Goal: Navigation & Orientation: Find specific page/section

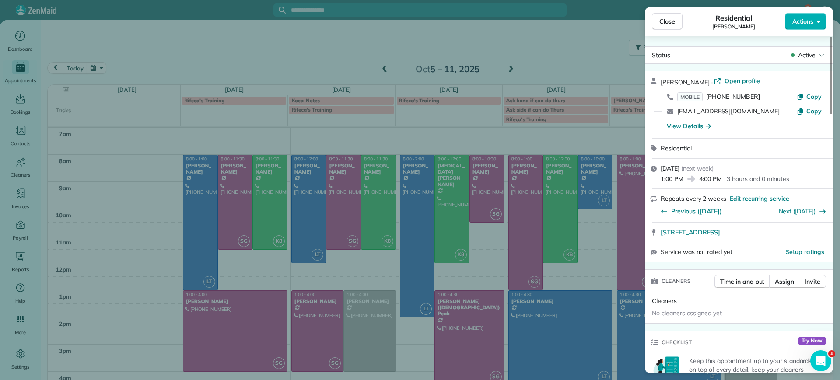
click at [260, 57] on div "Close Residential Deborah Bassett Actions Status Active Deborah Bassett · Open …" at bounding box center [420, 190] width 840 height 380
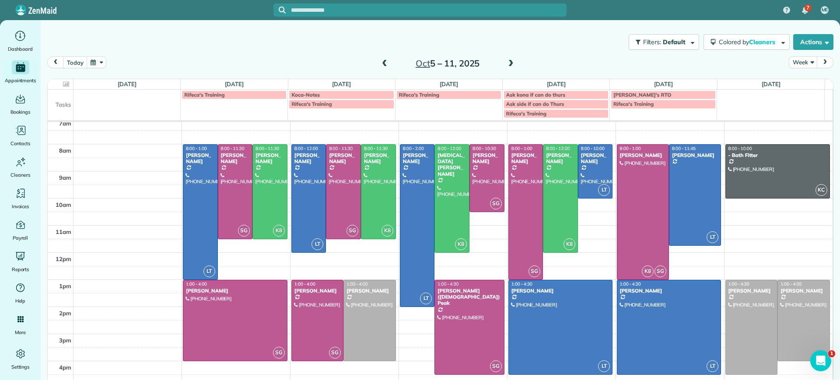
scroll to position [7, 0]
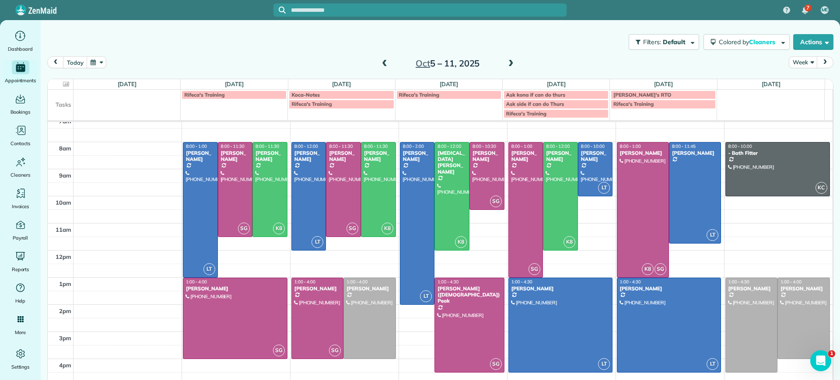
click at [381, 63] on span at bounding box center [385, 64] width 10 height 8
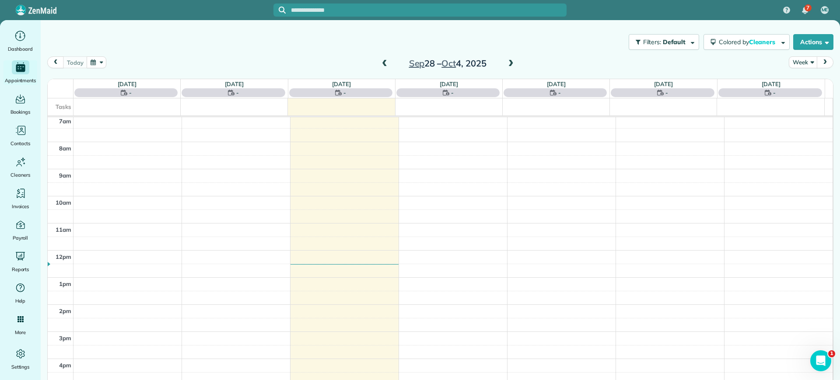
scroll to position [0, 0]
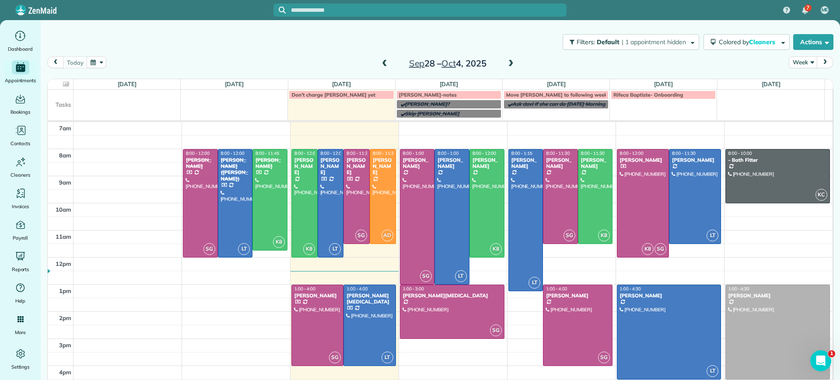
click at [506, 66] on span at bounding box center [511, 64] width 10 height 8
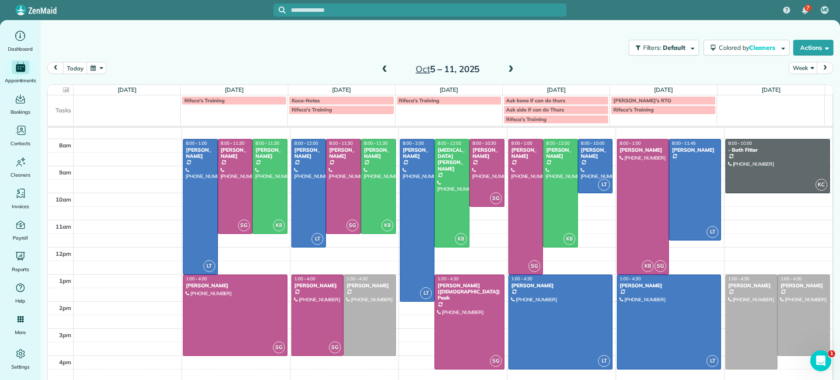
scroll to position [6, 0]
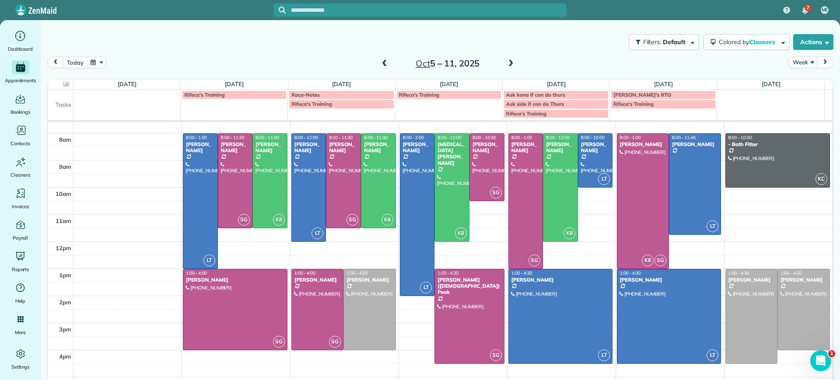
click at [506, 61] on span at bounding box center [511, 64] width 10 height 8
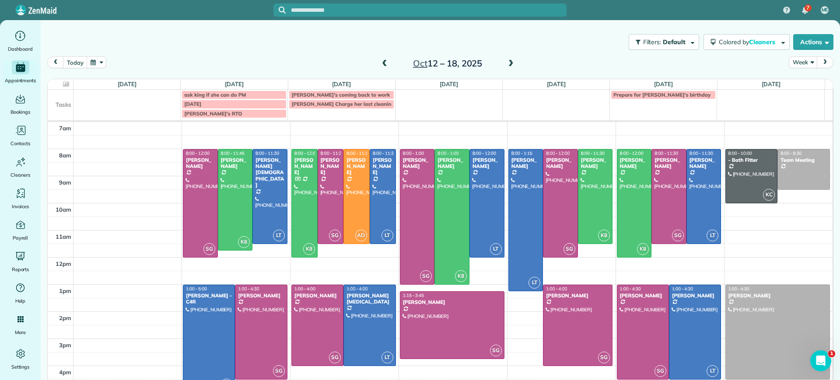
click at [377, 64] on div "Oct 12 – 18, 2025" at bounding box center [447, 63] width 140 height 14
click at [381, 63] on span at bounding box center [385, 64] width 10 height 8
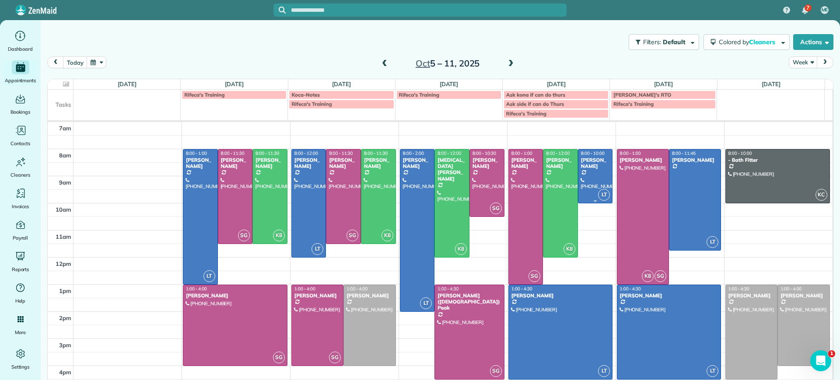
click at [578, 173] on div at bounding box center [595, 176] width 34 height 53
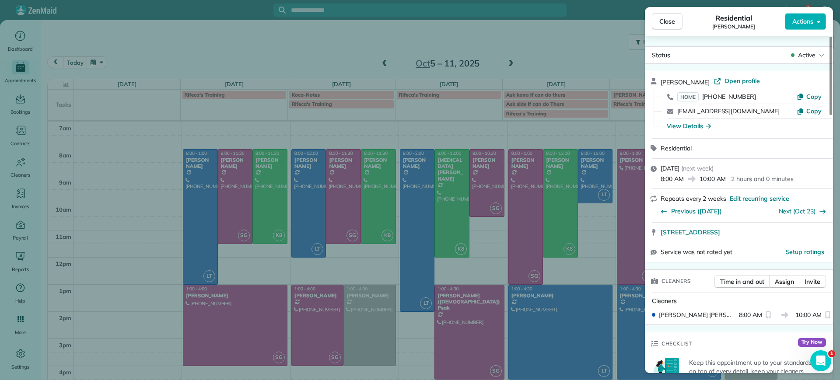
click at [663, 24] on span "Close" at bounding box center [667, 21] width 16 height 9
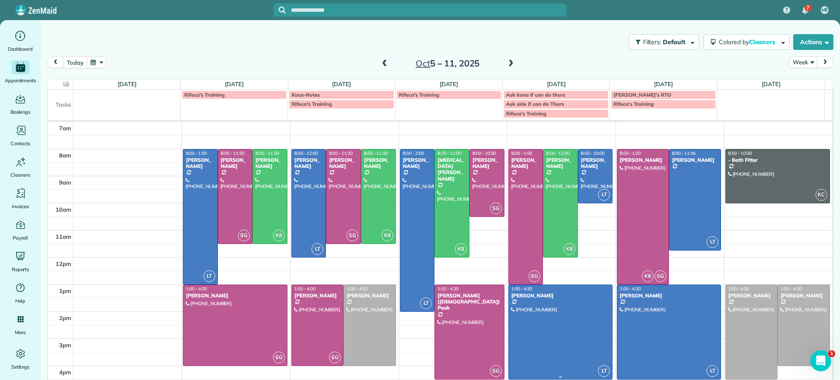
click at [551, 333] on div at bounding box center [561, 332] width 104 height 94
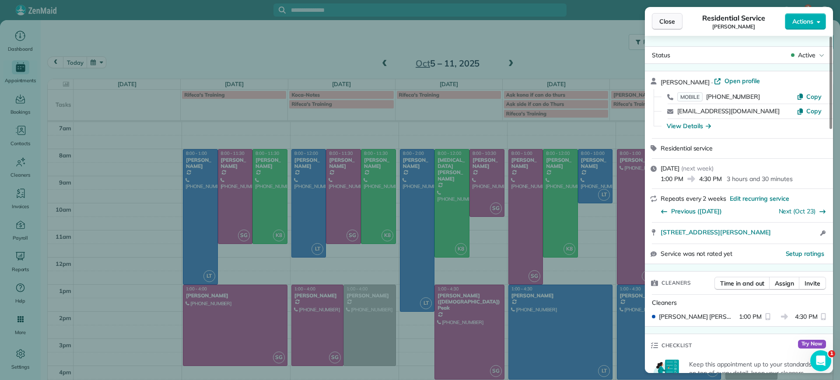
click at [678, 24] on button "Close" at bounding box center [667, 21] width 31 height 17
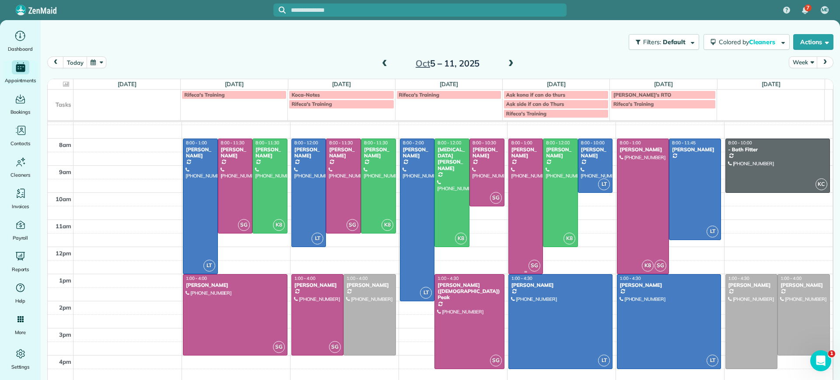
scroll to position [16, 0]
